Goal: Transaction & Acquisition: Book appointment/travel/reservation

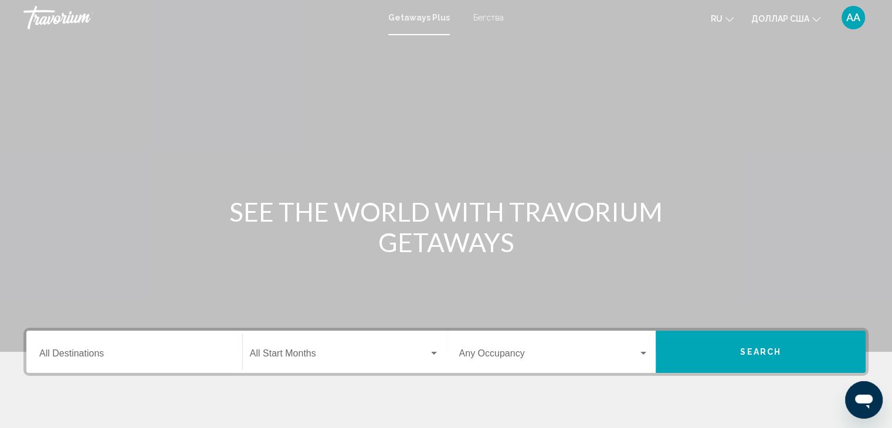
click at [718, 16] on font "ru" at bounding box center [717, 18] width 12 height 9
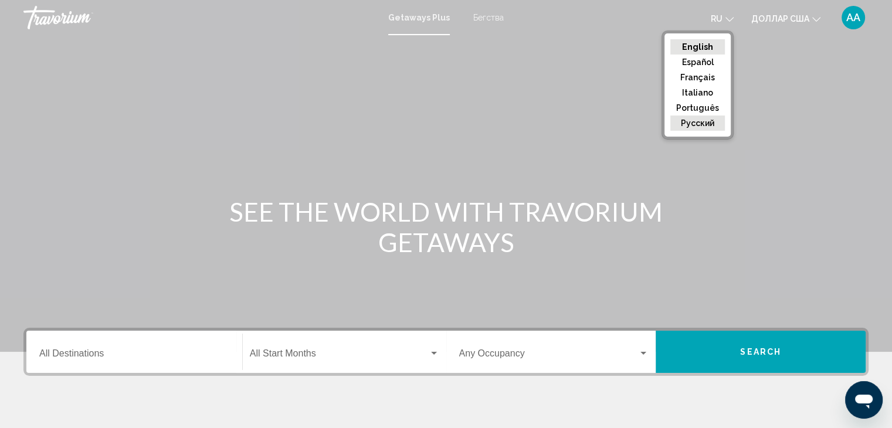
click at [703, 123] on button "русский" at bounding box center [698, 123] width 55 height 15
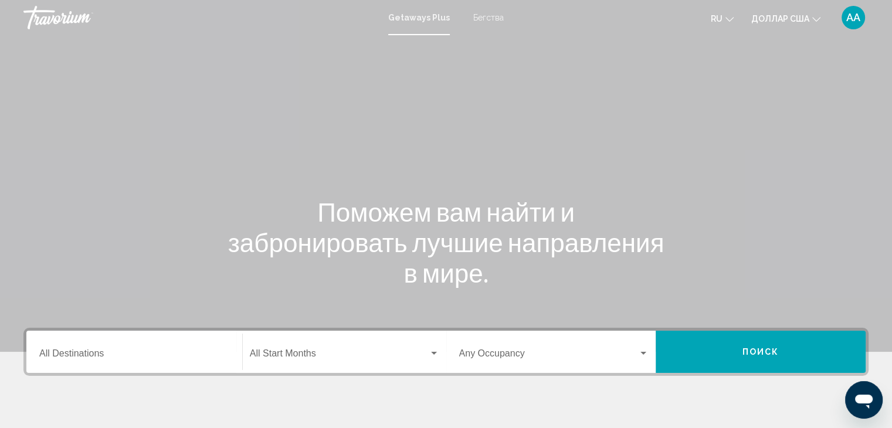
click at [435, 355] on div "Виджет поиска" at bounding box center [434, 353] width 11 height 9
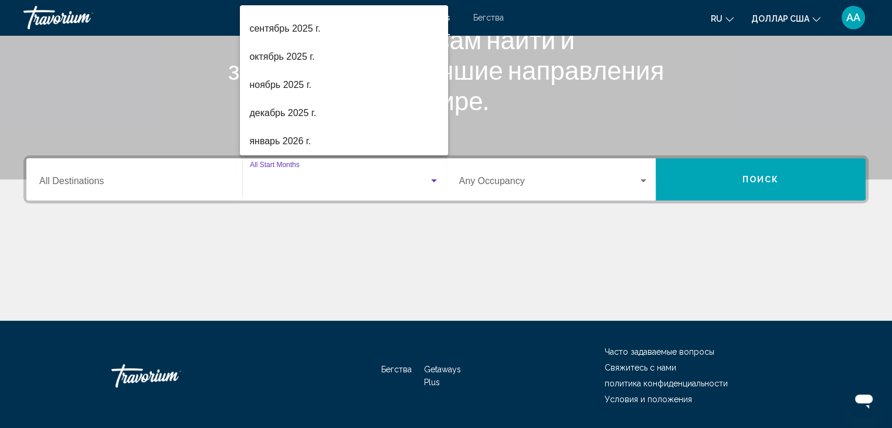
scroll to position [209, 0]
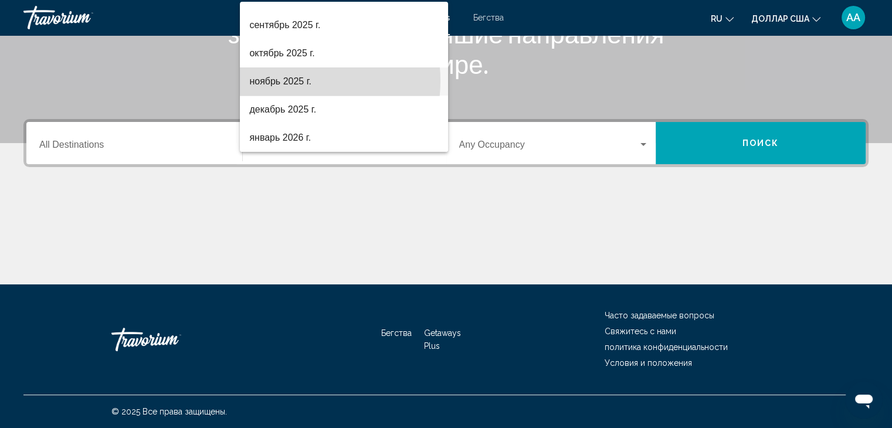
click at [294, 80] on font "ноябрь 2025 г." at bounding box center [280, 81] width 62 height 10
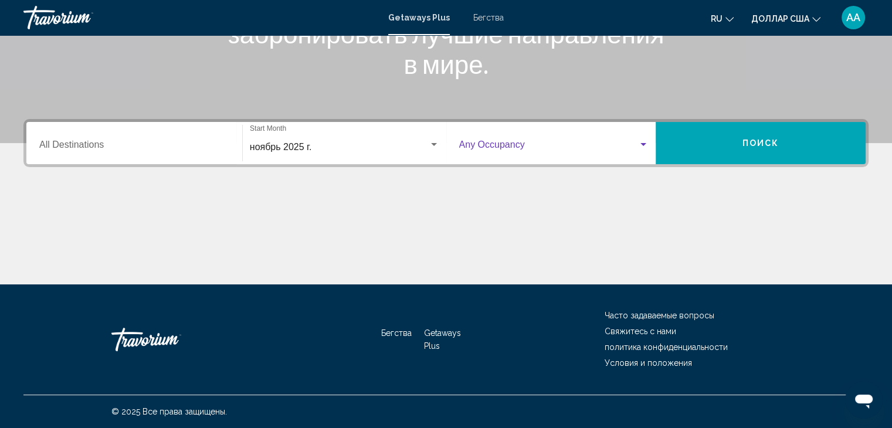
click at [646, 143] on div "Виджет поиска" at bounding box center [644, 144] width 6 height 3
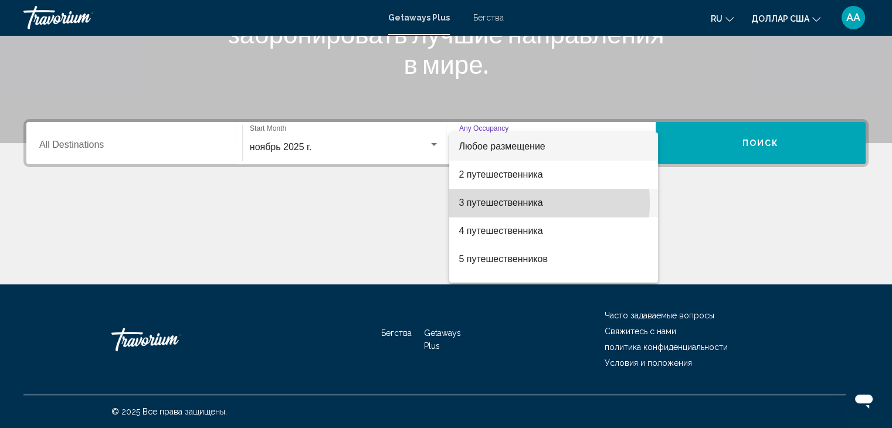
click at [519, 202] on font "3 путешественника" at bounding box center [501, 203] width 84 height 10
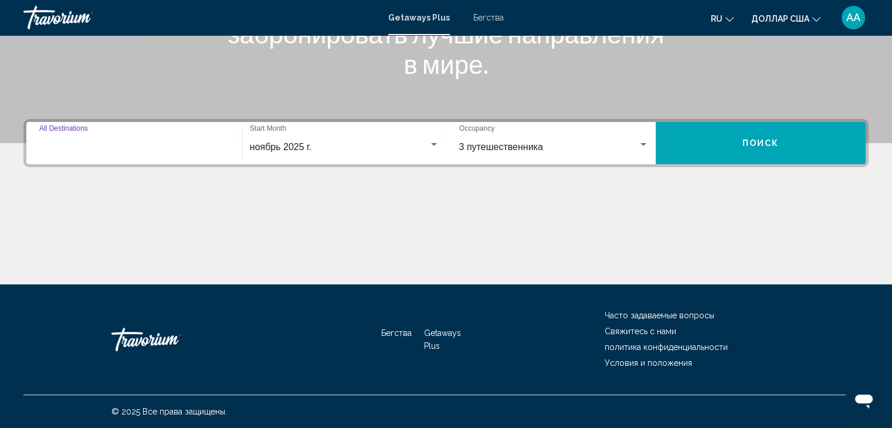
click at [48, 145] on input "Destination All Destinations" at bounding box center [134, 147] width 190 height 11
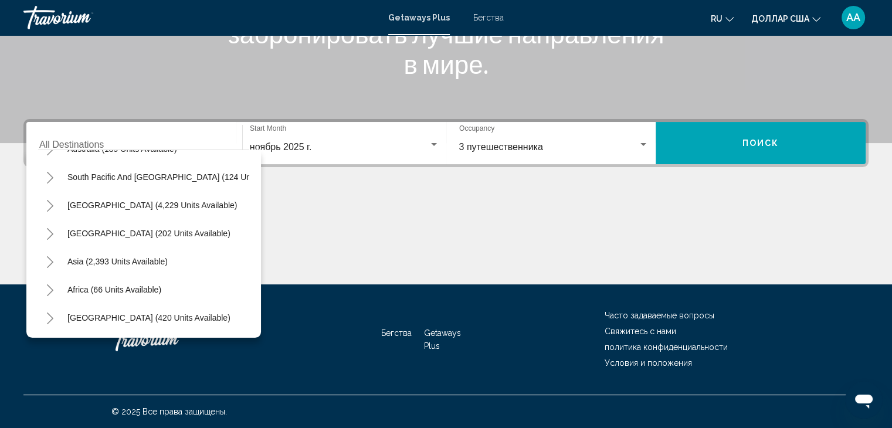
scroll to position [199, 0]
click at [87, 257] on span "Asia (2,393 units available)" at bounding box center [117, 261] width 100 height 9
type input "**********"
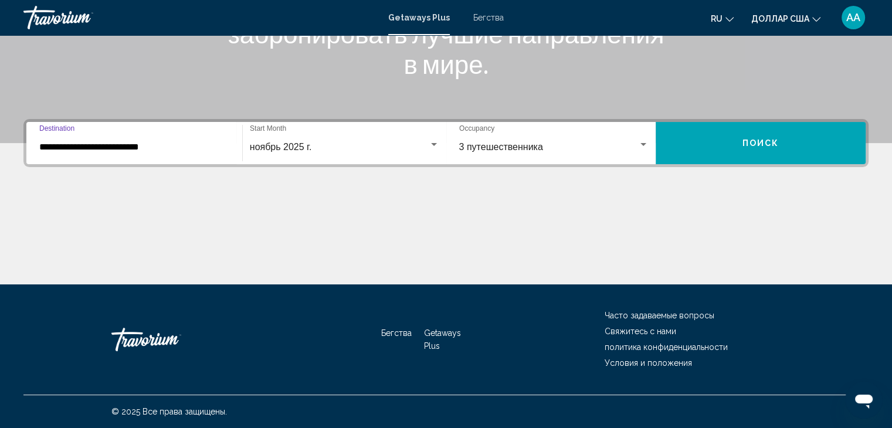
click at [737, 144] on button "Поиск" at bounding box center [761, 143] width 210 height 42
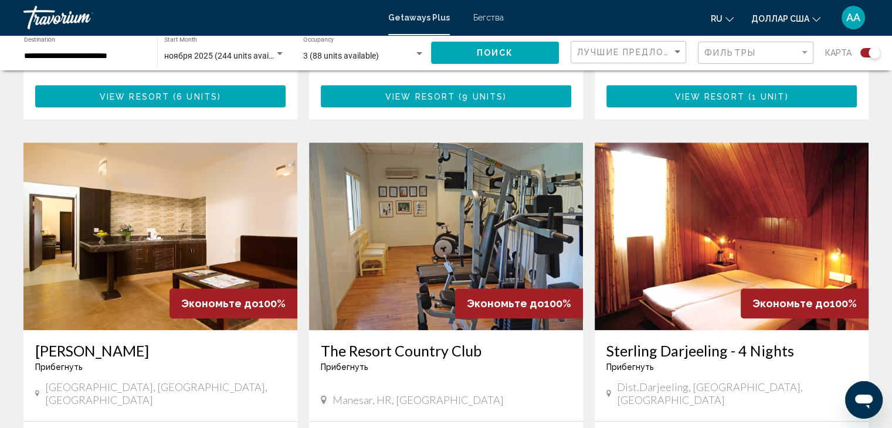
scroll to position [1173, 0]
